Goal: Use online tool/utility: Utilize a website feature to perform a specific function

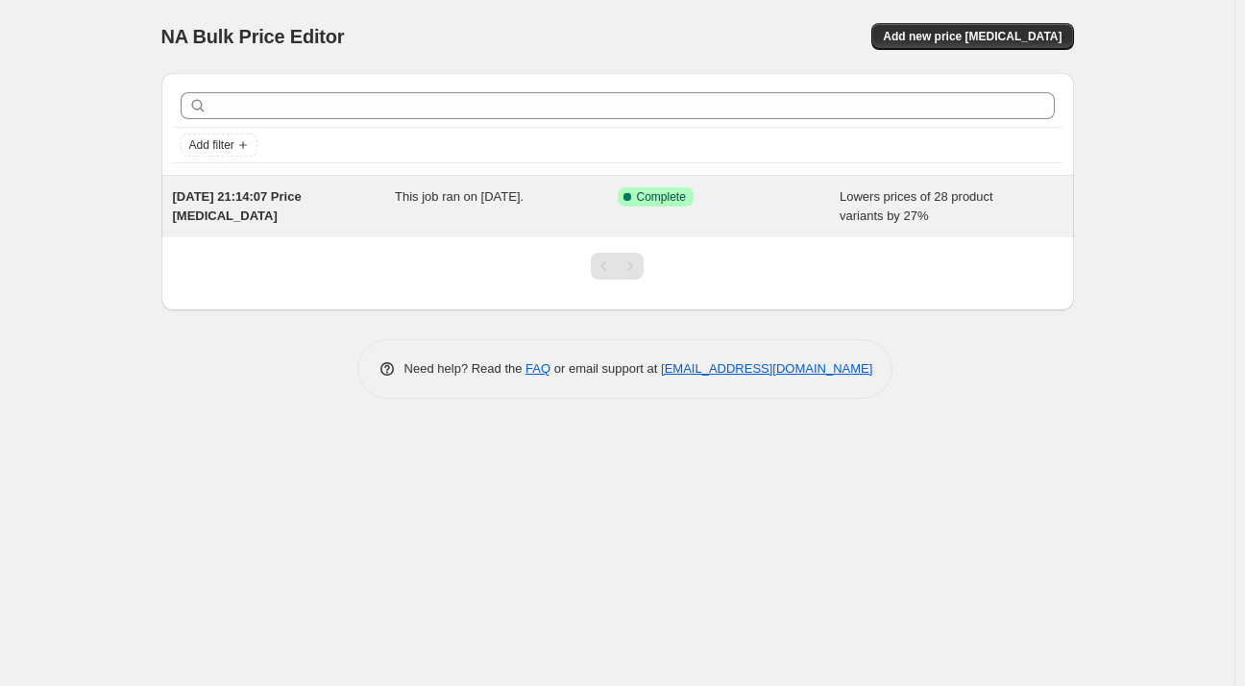
click at [776, 209] on div "Success Complete Complete" at bounding box center [729, 206] width 223 height 38
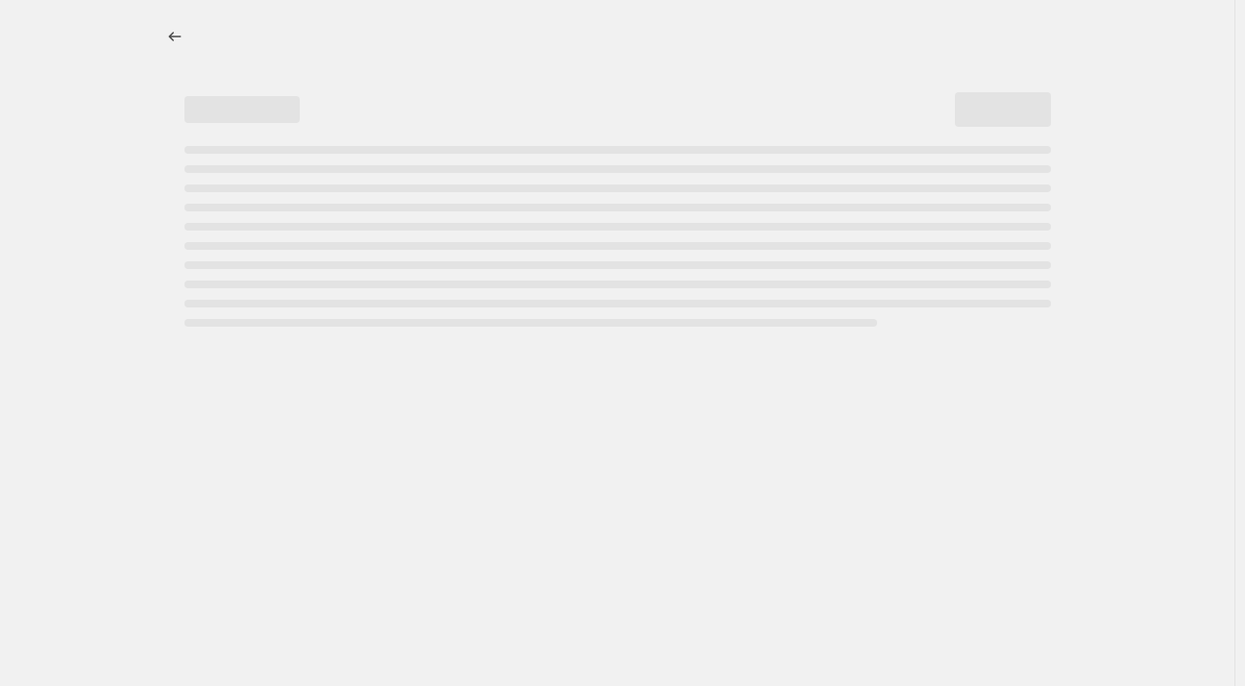
select select "percentage"
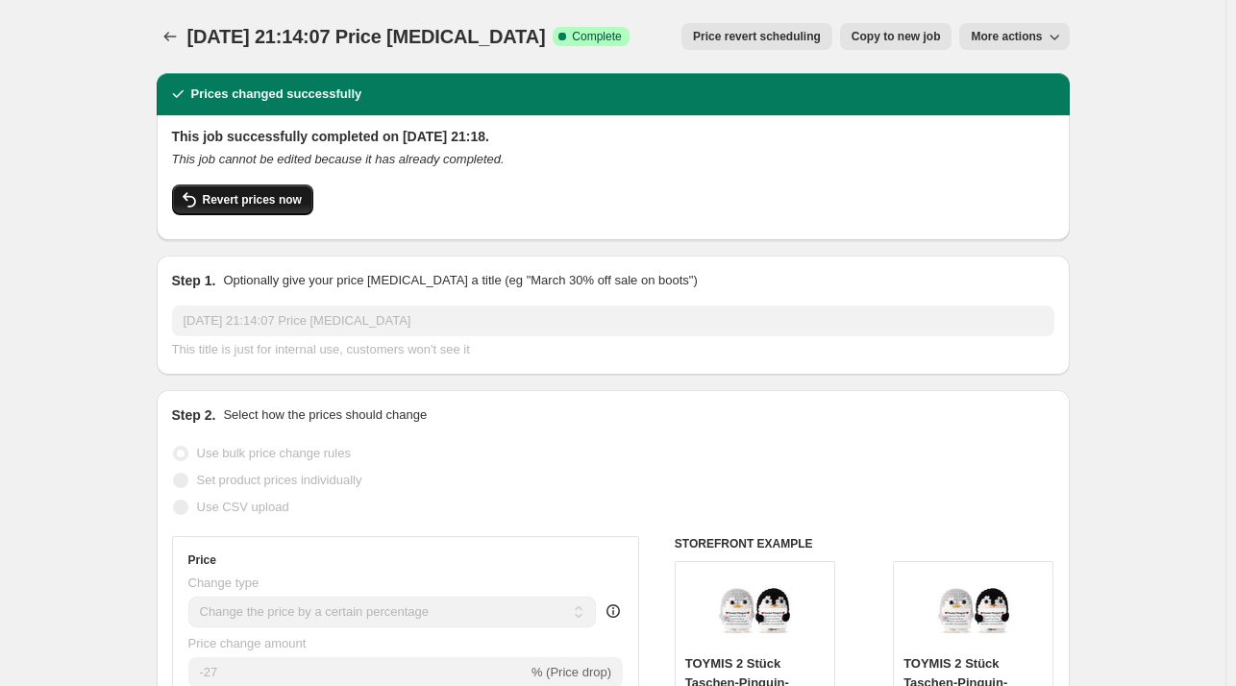
click at [283, 197] on span "Revert prices now" at bounding box center [252, 199] width 99 height 15
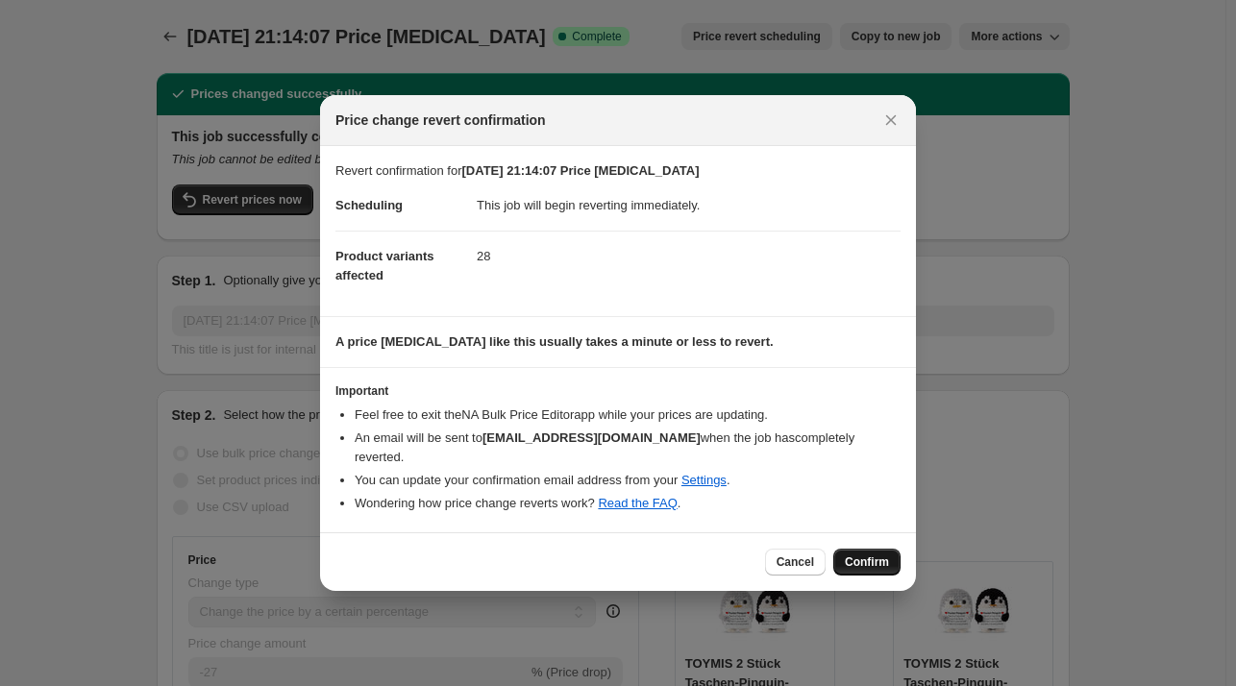
click at [851, 554] on span "Confirm" at bounding box center [867, 561] width 44 height 15
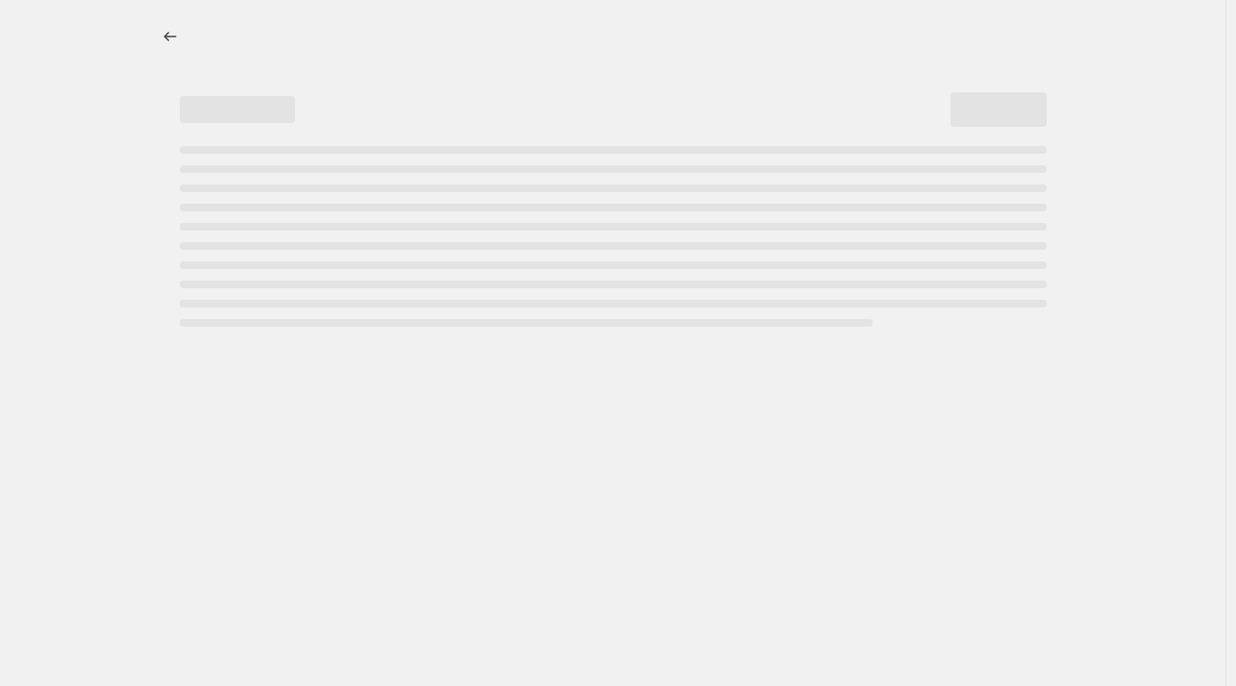
select select "percentage"
